Goal: Task Accomplishment & Management: Use online tool/utility

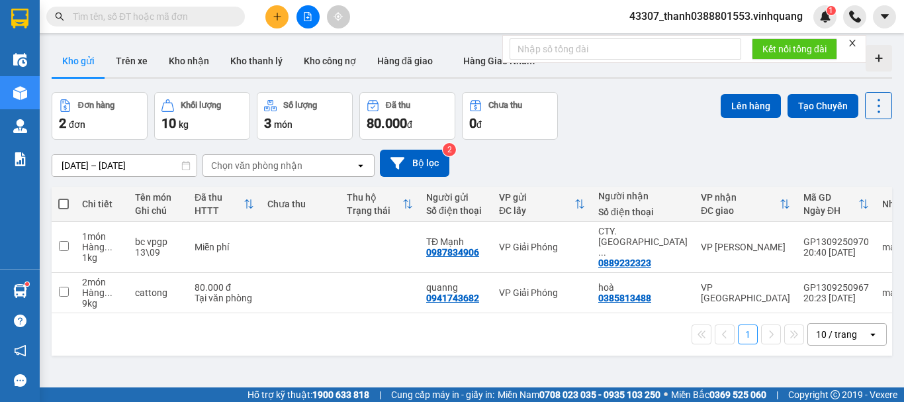
click at [64, 206] on span at bounding box center [63, 204] width 11 height 11
click at [64, 197] on input "checkbox" at bounding box center [64, 197] width 0 height 0
checkbox input "true"
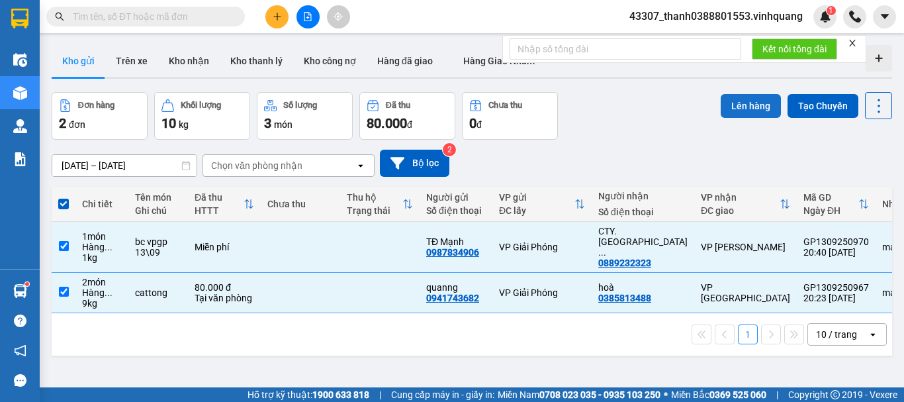
click at [735, 110] on button "Lên hàng" at bounding box center [751, 106] width 60 height 24
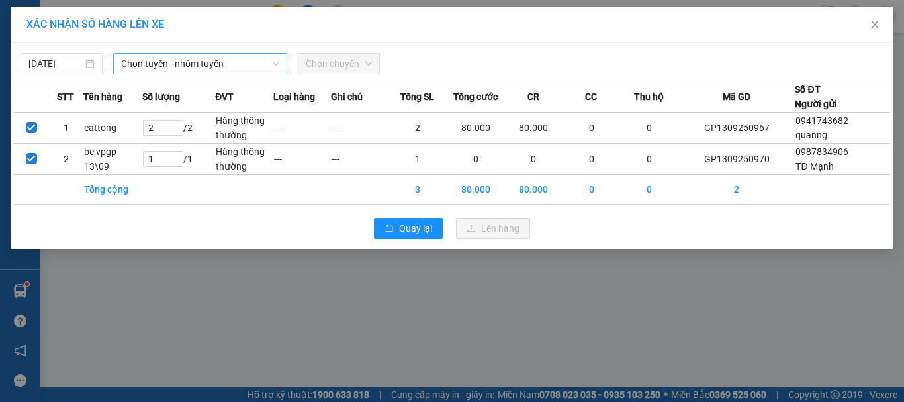
click at [285, 64] on div "Chọn tuyến - nhóm tuyến" at bounding box center [200, 63] width 174 height 21
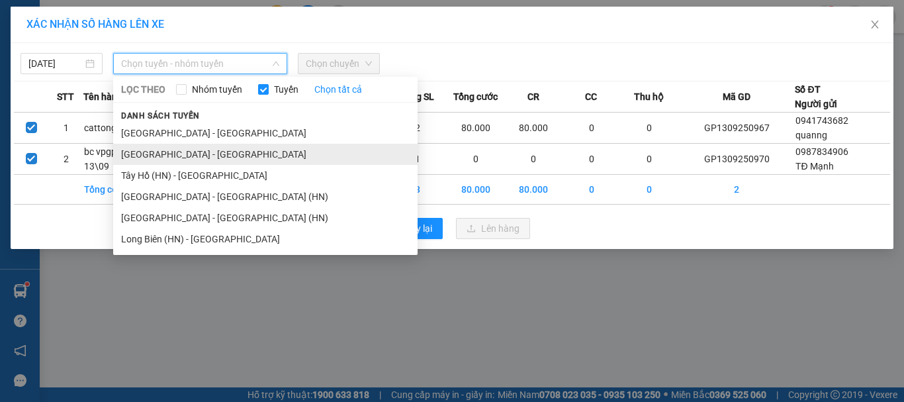
click at [188, 158] on li "[GEOGRAPHIC_DATA] - [GEOGRAPHIC_DATA]" at bounding box center [265, 154] width 304 height 21
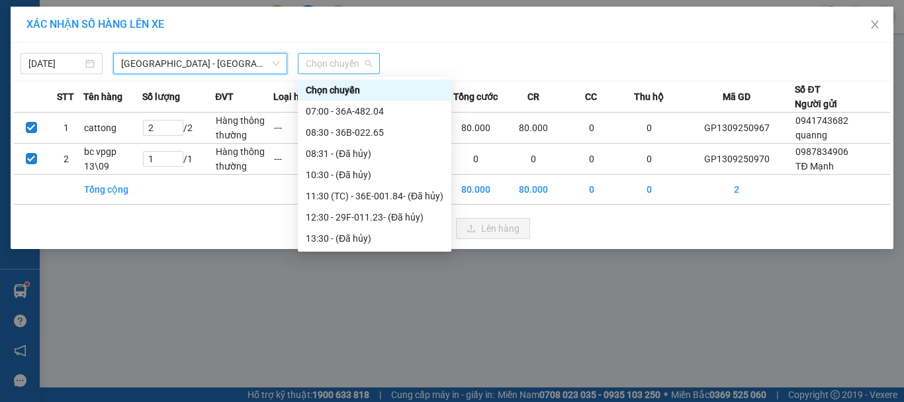
click at [332, 68] on span "Chọn chuyến" at bounding box center [339, 64] width 66 height 20
click at [355, 113] on div "07:00 - 36A-482.04" at bounding box center [375, 111] width 138 height 15
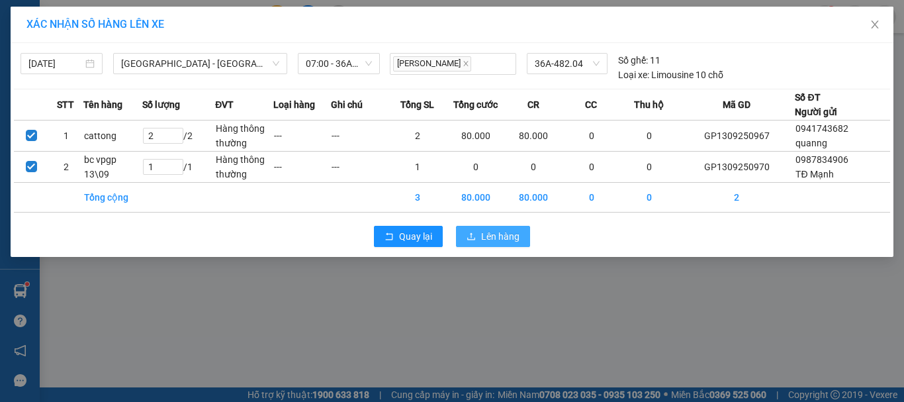
click at [496, 232] on span "Lên hàng" at bounding box center [500, 236] width 38 height 15
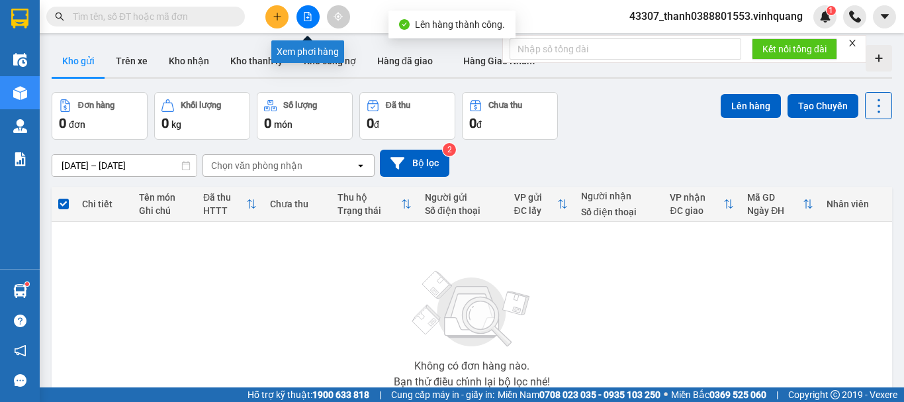
click at [314, 16] on button at bounding box center [307, 16] width 23 height 23
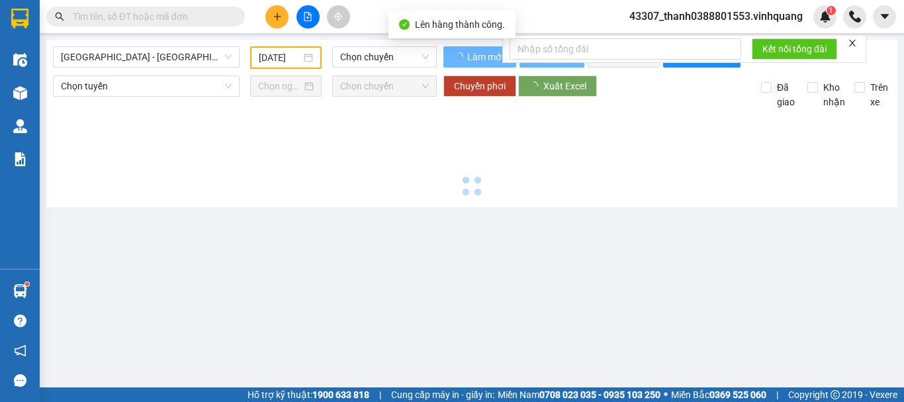
type input "[DATE]"
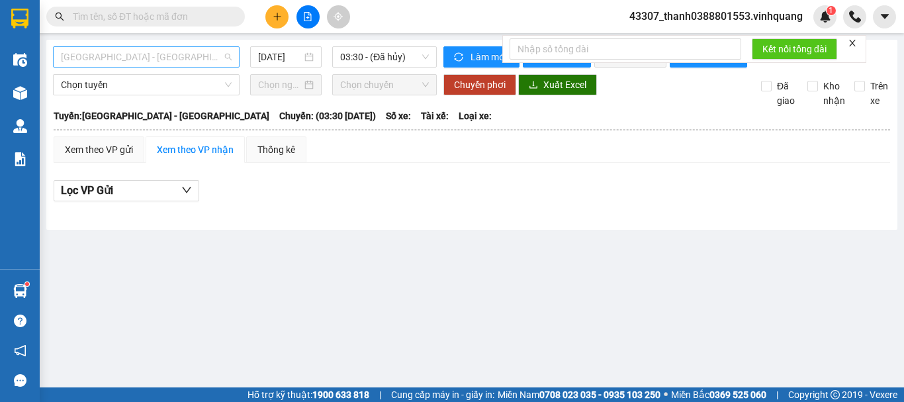
click at [171, 60] on span "[GEOGRAPHIC_DATA] - [GEOGRAPHIC_DATA]" at bounding box center [146, 57] width 171 height 20
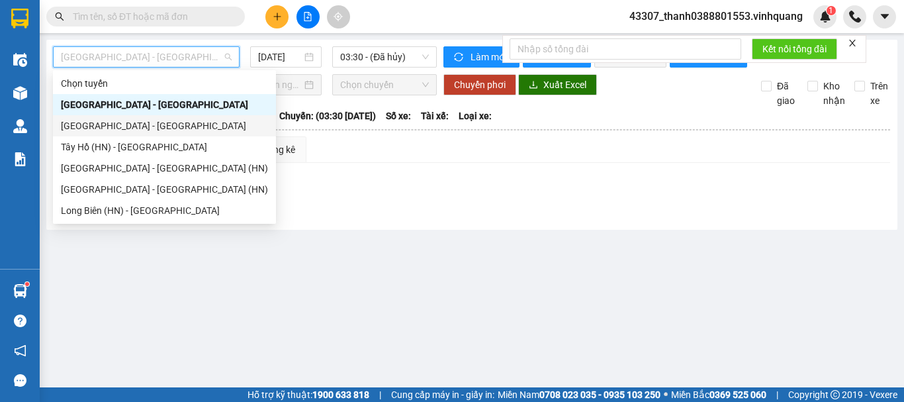
click at [126, 122] on div "[GEOGRAPHIC_DATA] - [GEOGRAPHIC_DATA]" at bounding box center [164, 125] width 207 height 15
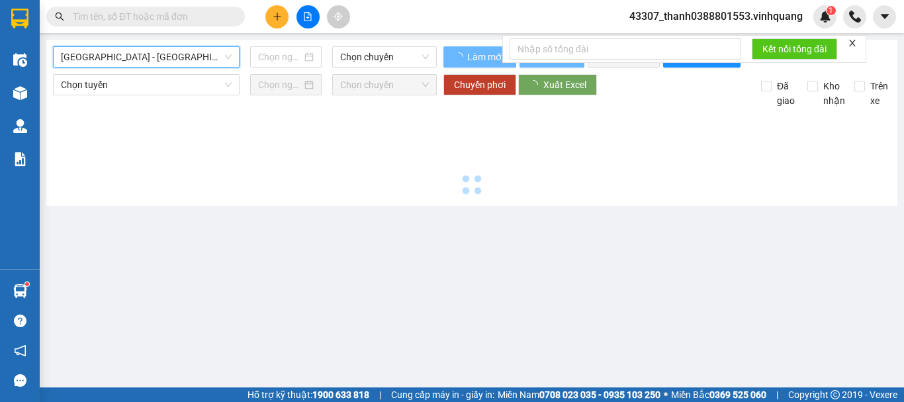
type input "[DATE]"
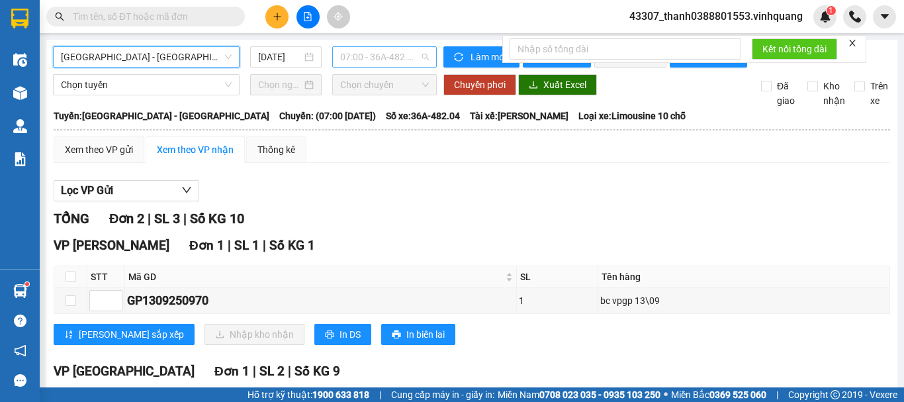
click at [380, 53] on span "07:00 - 36A-482.04" at bounding box center [384, 57] width 89 height 20
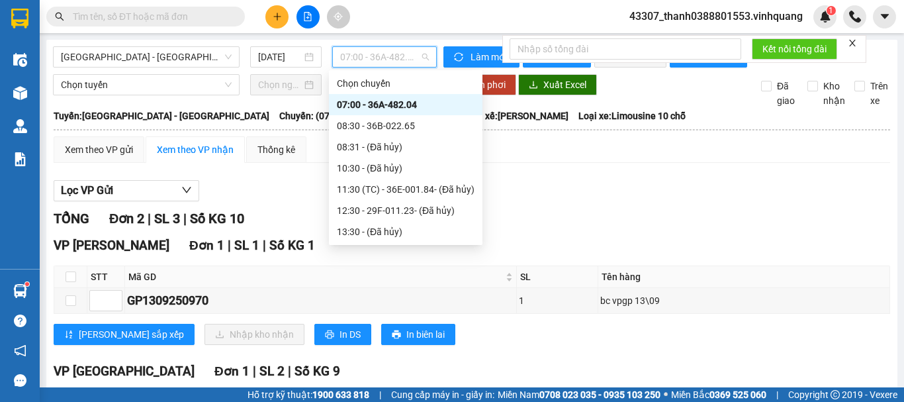
click at [400, 97] on div "07:00 - 36A-482.04" at bounding box center [406, 104] width 138 height 15
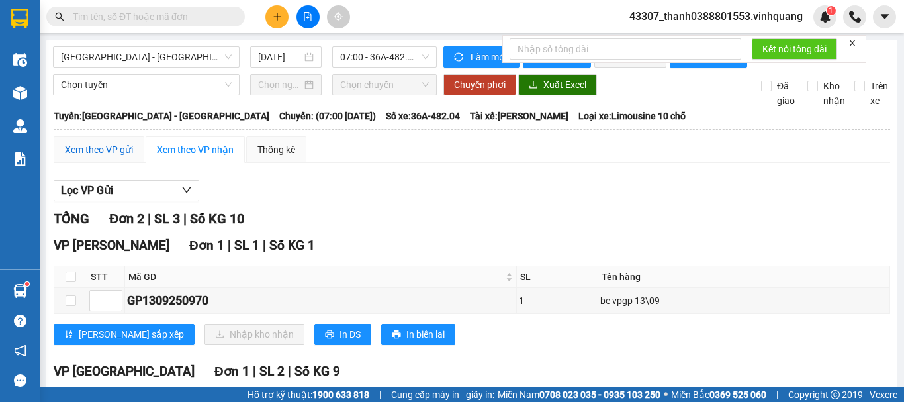
click at [94, 157] on div "Xem theo VP gửi" at bounding box center [99, 149] width 68 height 15
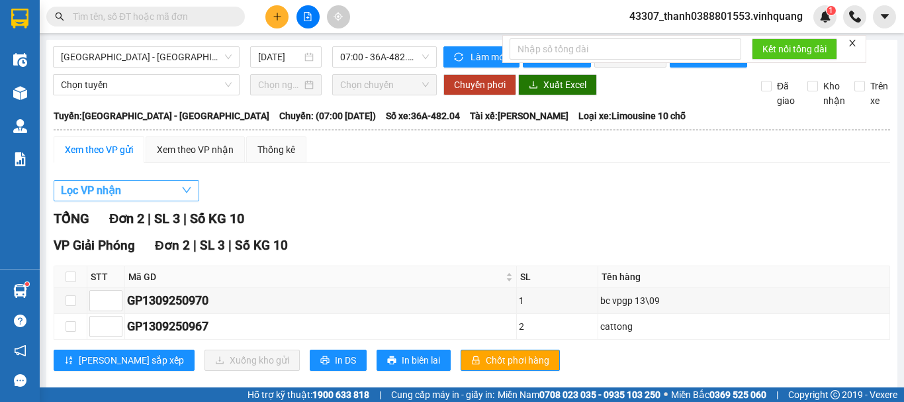
scroll to position [32, 0]
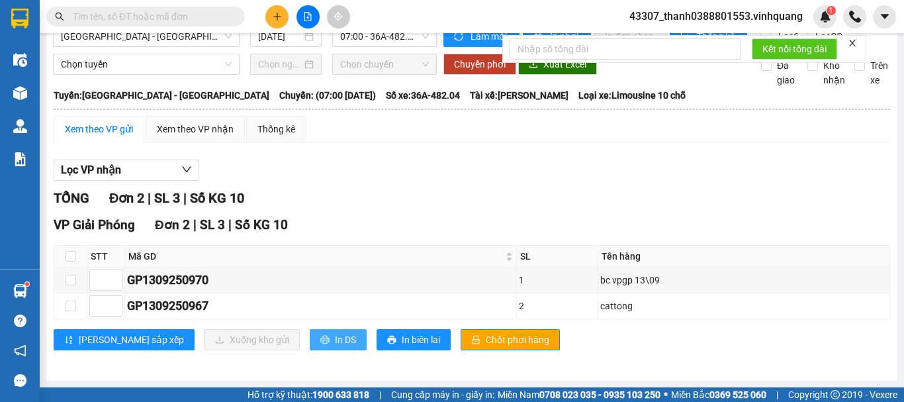
click at [335, 341] on span "In DS" at bounding box center [345, 339] width 21 height 15
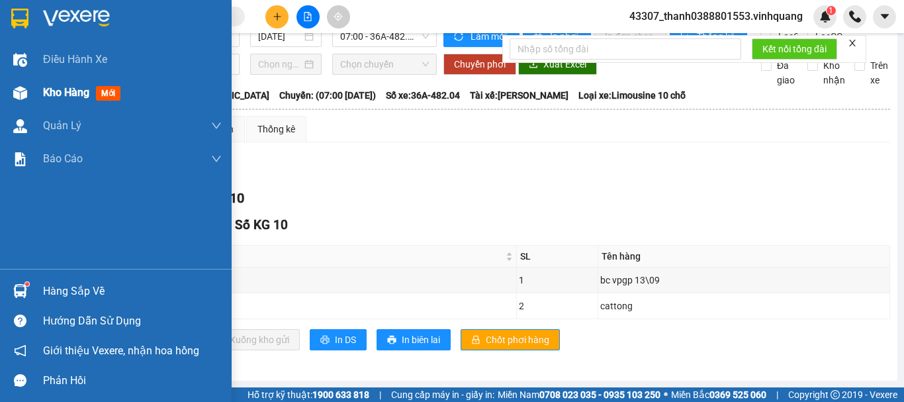
click at [29, 99] on div at bounding box center [20, 92] width 23 height 23
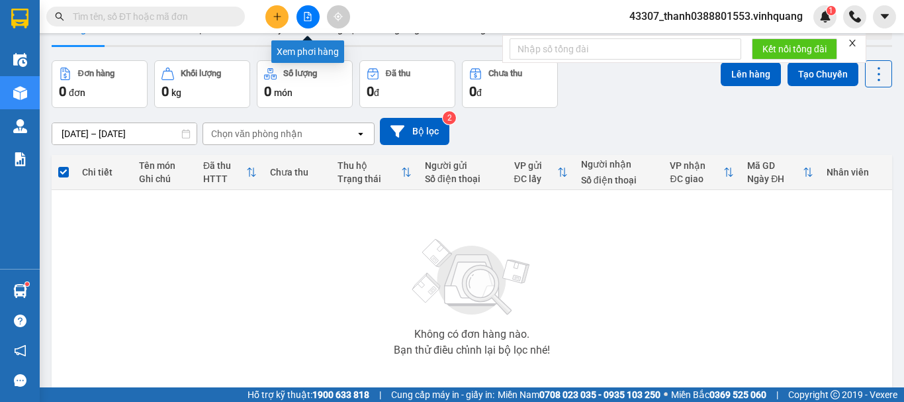
click at [311, 21] on button at bounding box center [307, 16] width 23 height 23
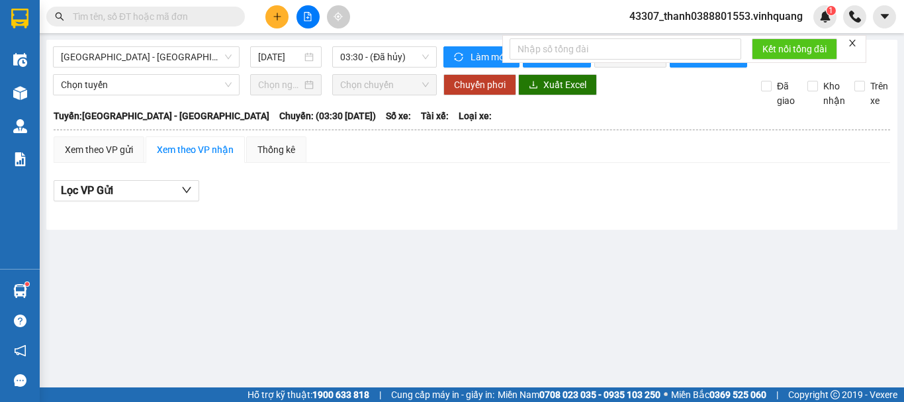
click at [277, 23] on button at bounding box center [276, 16] width 23 height 23
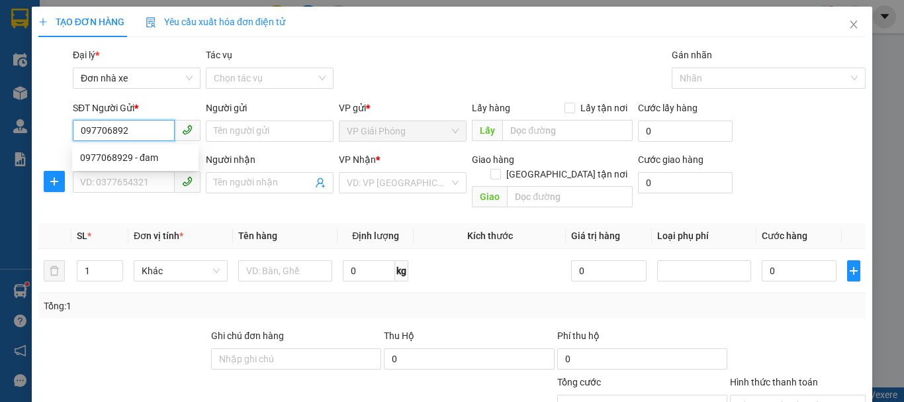
type input "0977068929"
click at [141, 156] on div "0977068929 - đam" at bounding box center [135, 157] width 111 height 15
type input "đam"
type input "0859011215"
type input "ký hạnh"
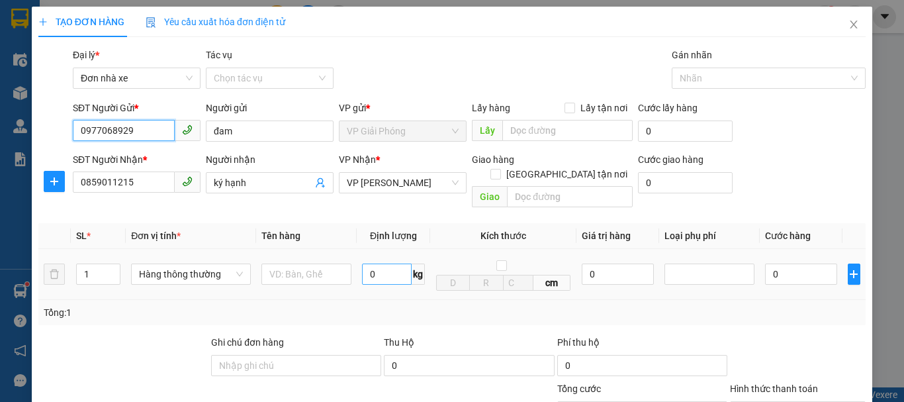
type input "0977068929"
click at [377, 263] on input "0" at bounding box center [387, 273] width 50 height 21
type input "25"
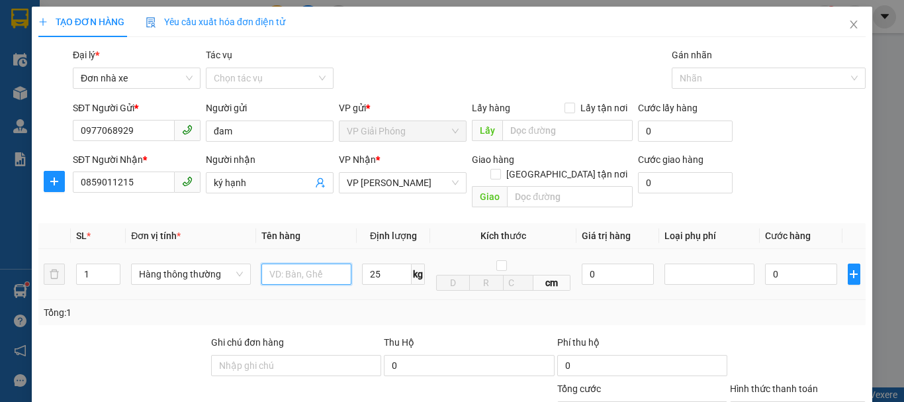
click at [301, 263] on input "text" at bounding box center [306, 273] width 90 height 21
type input "60.000"
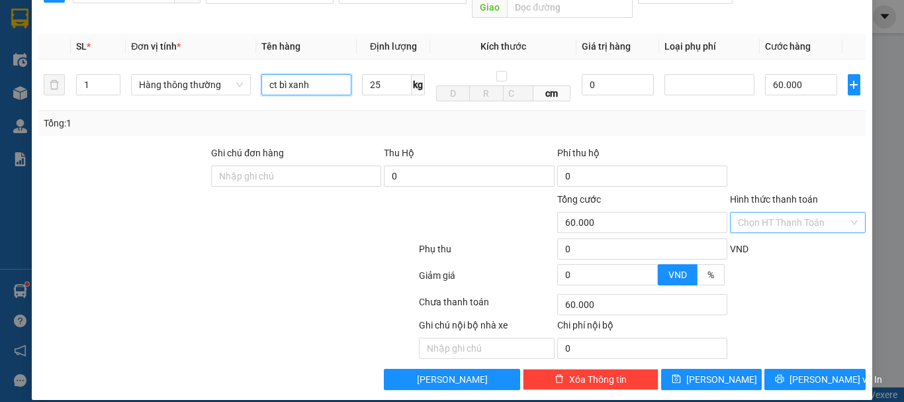
type input "ct bì xanh"
click at [783, 212] on input "Hình thức thanh toán" at bounding box center [793, 222] width 111 height 20
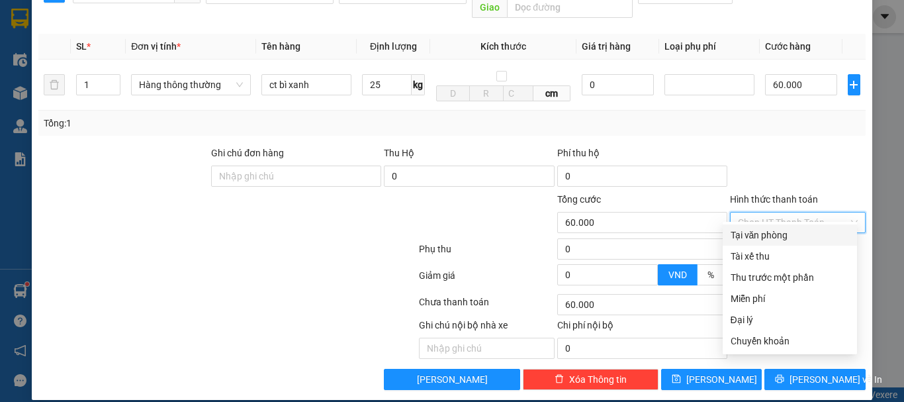
click at [790, 232] on div "Tại văn phòng" at bounding box center [790, 235] width 118 height 15
type input "0"
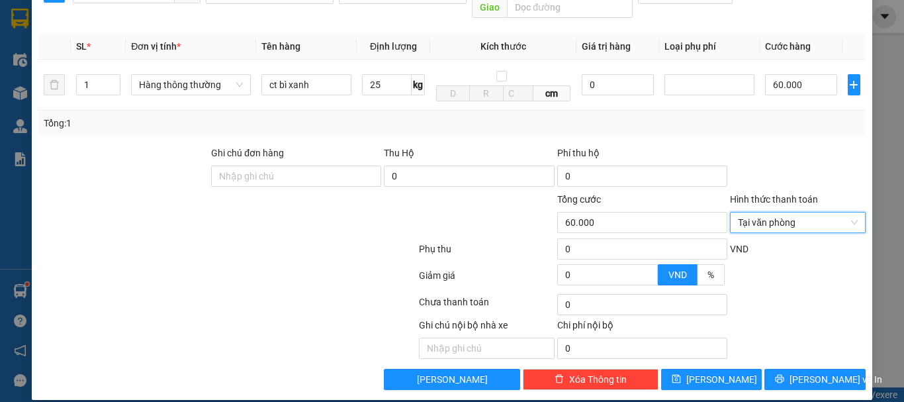
click at [793, 318] on div "Ghi chú nội bộ nhà xe Chi phí nội bộ 0" at bounding box center [452, 338] width 830 height 41
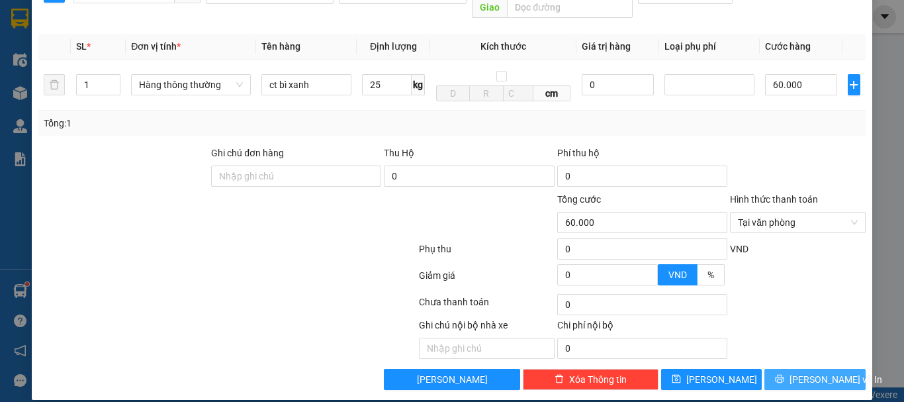
click at [801, 372] on span "[PERSON_NAME] và In" at bounding box center [836, 379] width 93 height 15
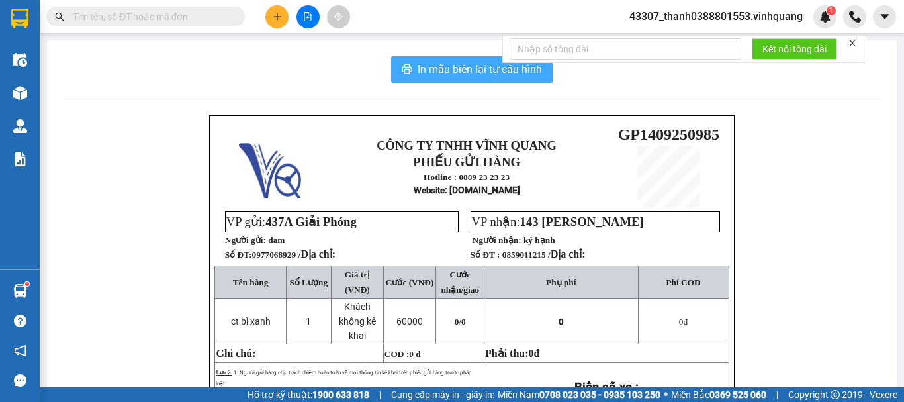
click at [456, 72] on span "In mẫu biên lai tự cấu hình" at bounding box center [480, 69] width 124 height 17
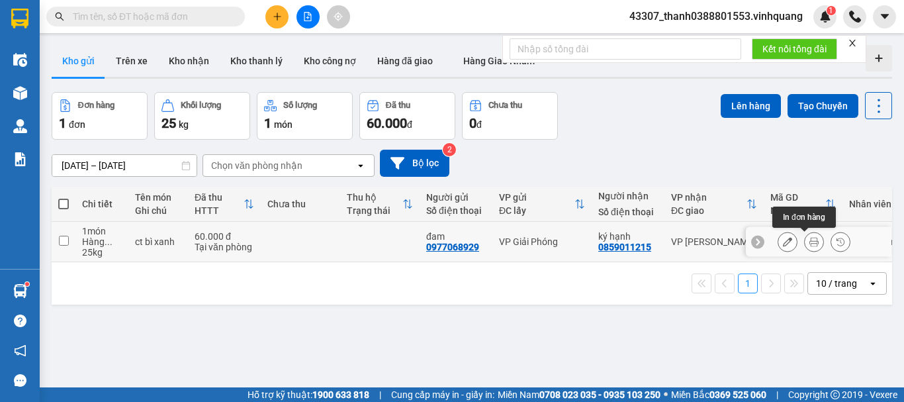
click at [809, 246] on icon at bounding box center [813, 241] width 9 height 9
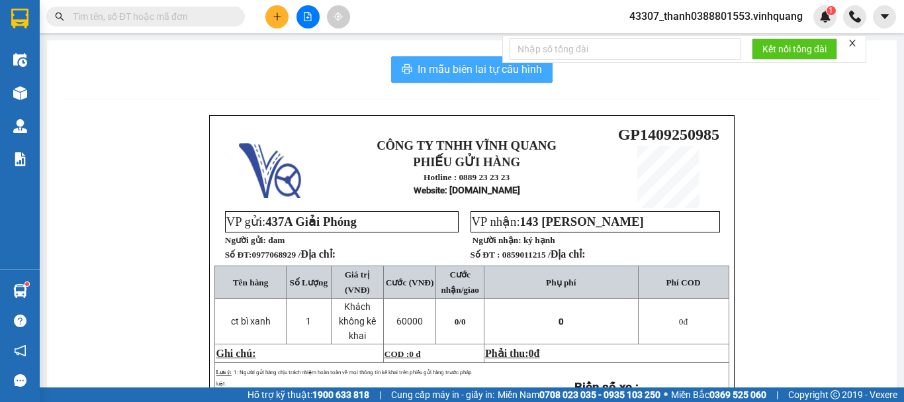
click at [452, 76] on span "In mẫu biên lai tự cấu hình" at bounding box center [480, 69] width 124 height 17
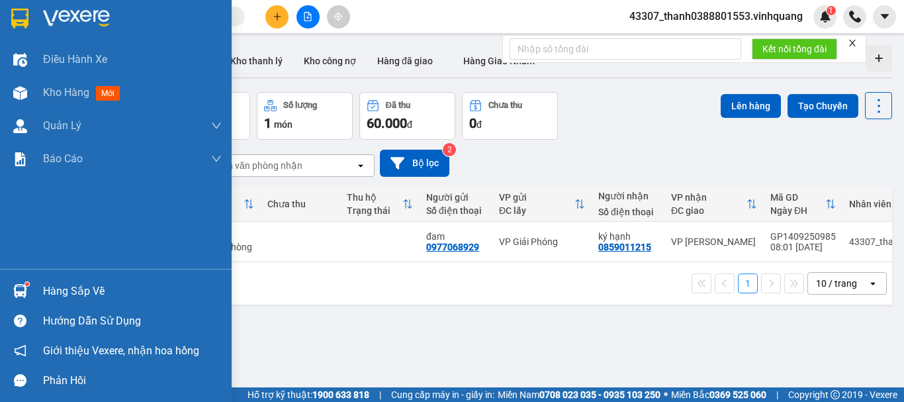
click at [38, 279] on div "Hàng sắp về" at bounding box center [116, 291] width 232 height 30
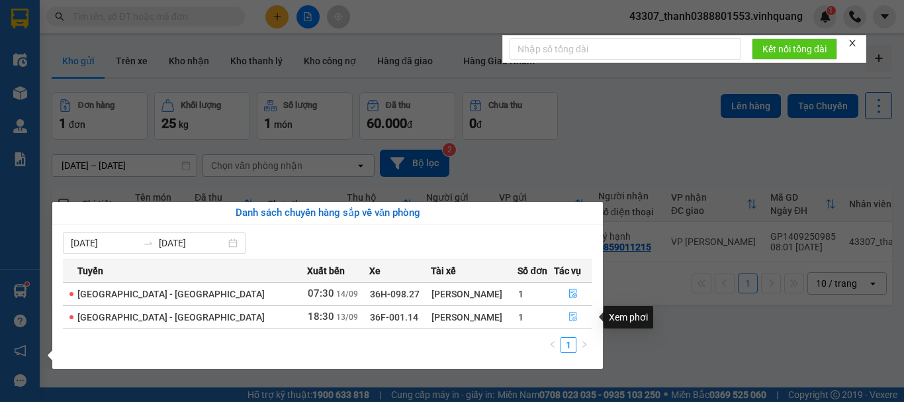
click at [569, 322] on span "file-done" at bounding box center [572, 317] width 9 height 11
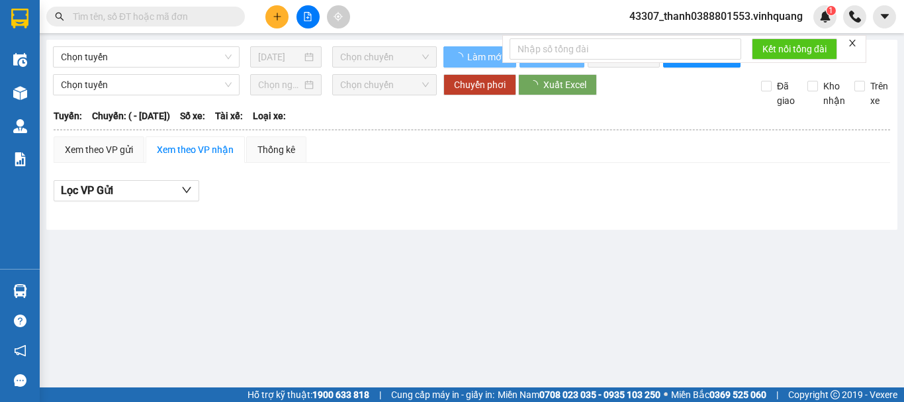
type input "[DATE]"
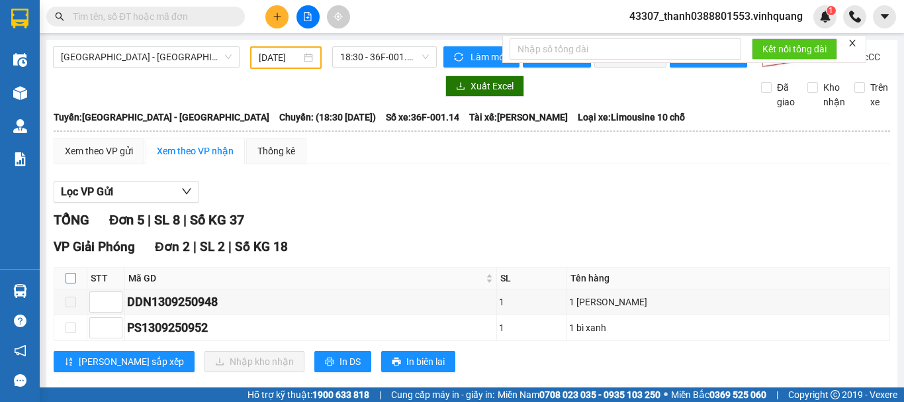
click at [69, 283] on input "checkbox" at bounding box center [71, 278] width 11 height 11
checkbox input "true"
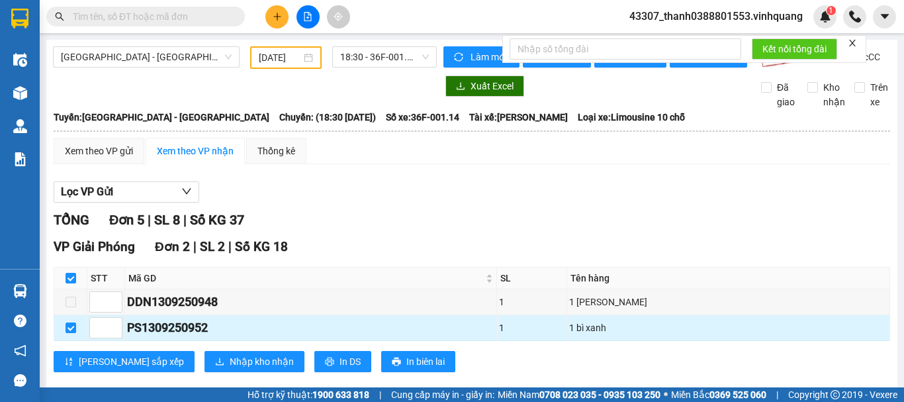
scroll to position [66, 0]
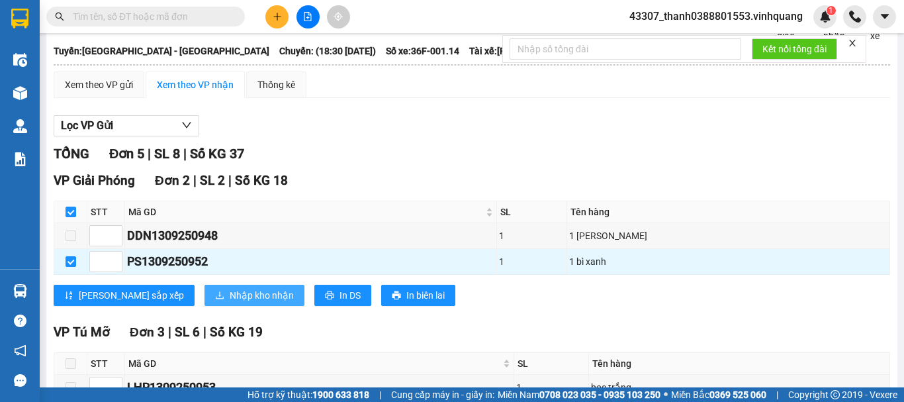
click at [204, 306] on button "Nhập kho nhận" at bounding box center [254, 295] width 100 height 21
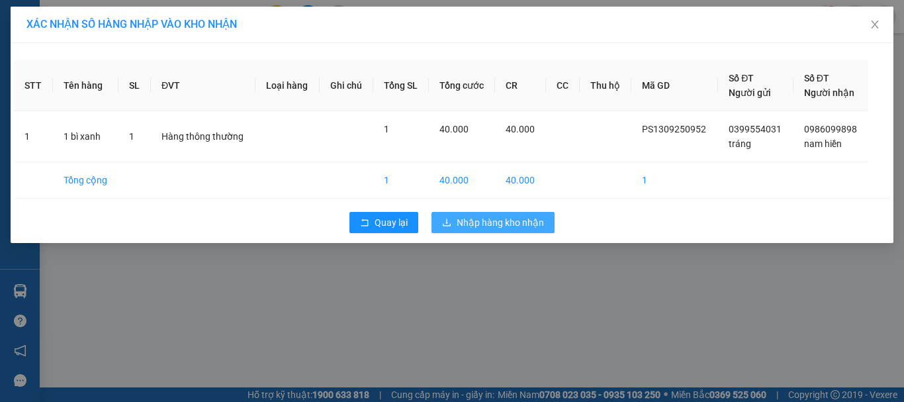
click at [473, 218] on span "Nhập hàng kho nhận" at bounding box center [500, 222] width 87 height 15
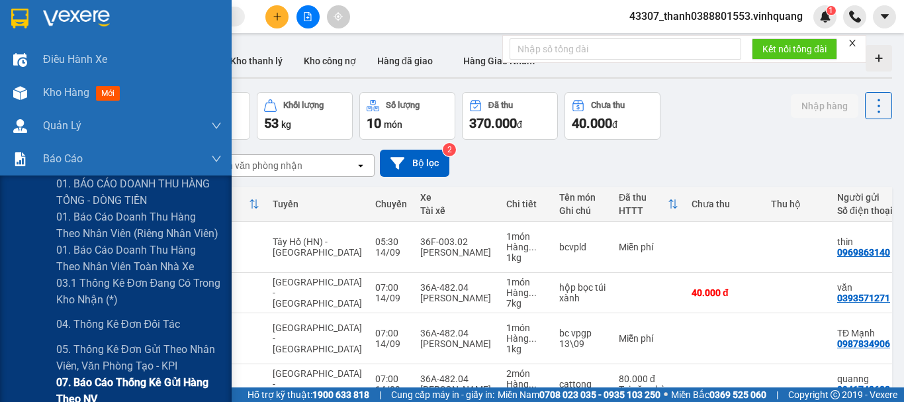
click at [95, 379] on span "07. Báo cáo thống kê gửi hàng theo NV" at bounding box center [138, 390] width 165 height 33
